Goal: Transaction & Acquisition: Purchase product/service

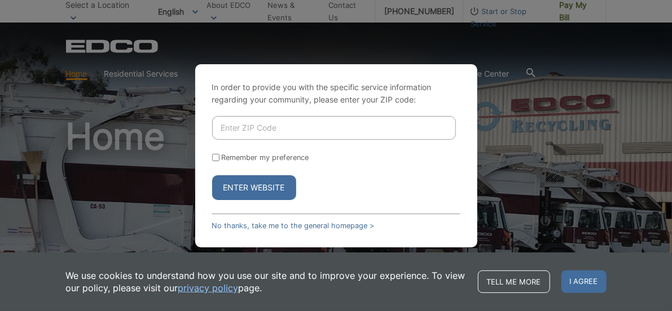
click at [268, 188] on button "Enter Website" at bounding box center [254, 187] width 84 height 25
click at [273, 180] on button "Enter Website" at bounding box center [254, 187] width 84 height 25
click at [582, 14] on div "In order to provide you with the specific service information regarding your co…" at bounding box center [336, 155] width 672 height 311
click at [231, 184] on button "Enter Website" at bounding box center [254, 187] width 84 height 25
click at [227, 215] on div "In order to provide you with the specific service information regarding your co…" at bounding box center [336, 155] width 282 height 183
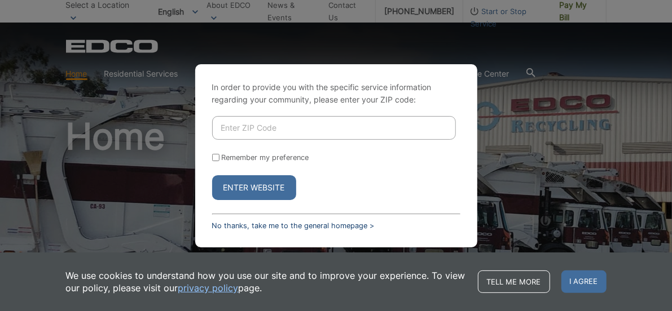
click at [231, 226] on link "No thanks, take me to the general homepage >" at bounding box center [293, 226] width 162 height 8
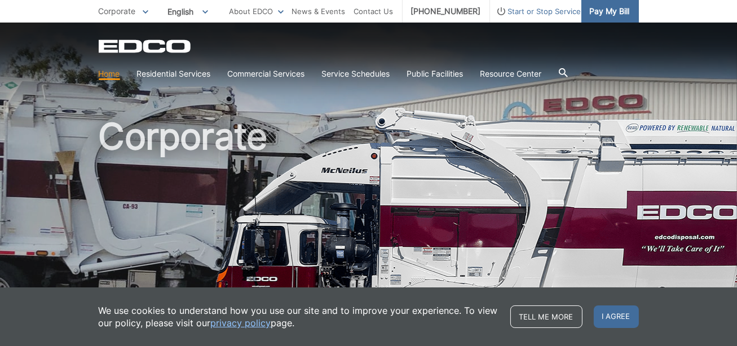
click at [600, 8] on span "Pay My Bill" at bounding box center [610, 11] width 40 height 12
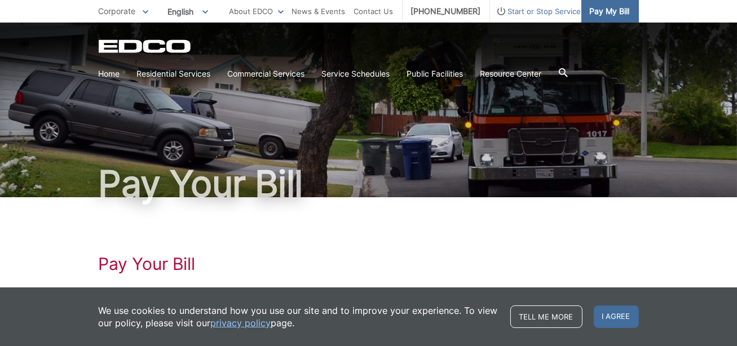
click at [607, 7] on span "Pay My Bill" at bounding box center [610, 11] width 40 height 12
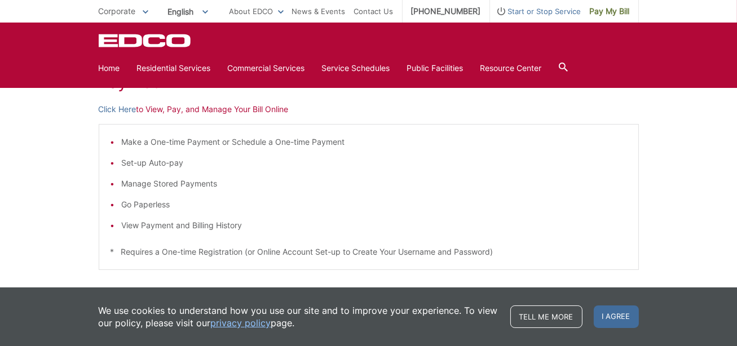
scroll to position [125, 0]
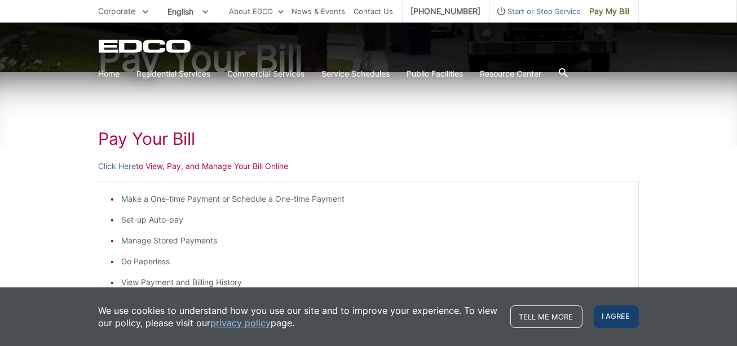
click at [615, 319] on span "I agree" at bounding box center [616, 317] width 45 height 23
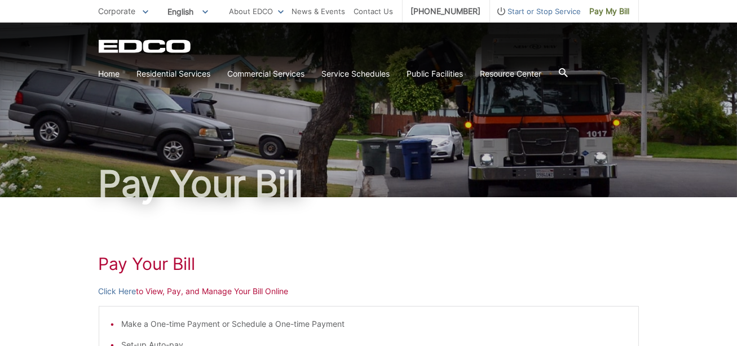
scroll to position [188, 0]
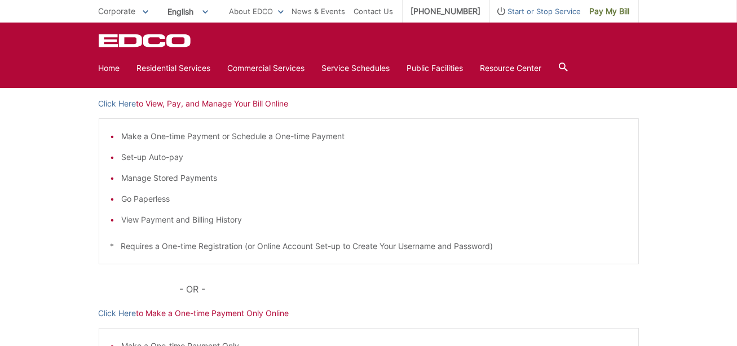
click at [209, 100] on p "Click Here to View, Pay, and Manage Your Bill Online" at bounding box center [369, 104] width 540 height 12
click at [154, 105] on p "Click Here to View, Pay, and Manage Your Bill Online" at bounding box center [369, 104] width 540 height 12
click at [119, 103] on link "Click Here" at bounding box center [118, 104] width 38 height 12
